Goal: Book appointment/travel/reservation

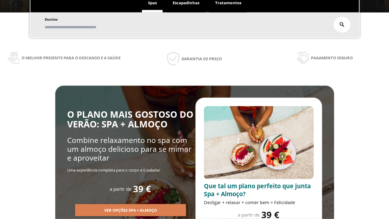
scroll to position [103, 0]
click at [186, 3] on span "Escapadinhas" at bounding box center [186, 2] width 27 height 5
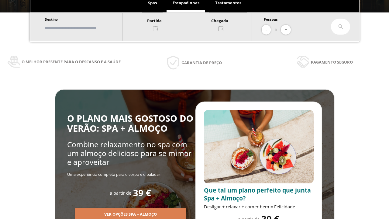
click at [86, 28] on input "text" at bounding box center [81, 28] width 76 height 11
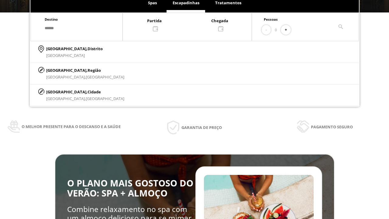
type input "******"
click at [61, 92] on p "[GEOGRAPHIC_DATA], Cidade" at bounding box center [85, 92] width 78 height 7
click at [194, 24] on div at bounding box center [187, 24] width 129 height 15
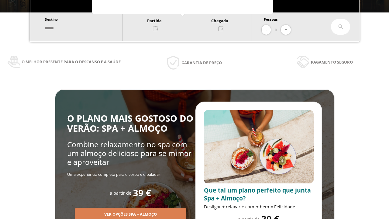
scroll to position [12, 0]
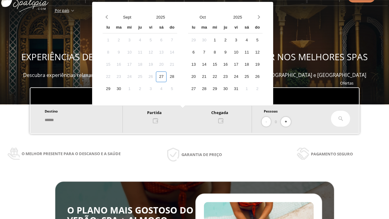
click at [113, 89] on div "29" at bounding box center [108, 89] width 11 height 11
click at [124, 89] on div "30" at bounding box center [118, 89] width 11 height 11
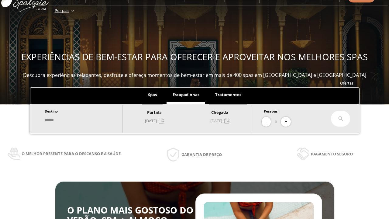
click at [288, 122] on button "+" at bounding box center [286, 122] width 10 height 10
click at [341, 119] on icon at bounding box center [341, 118] width 5 height 5
